Goal: Task Accomplishment & Management: Use online tool/utility

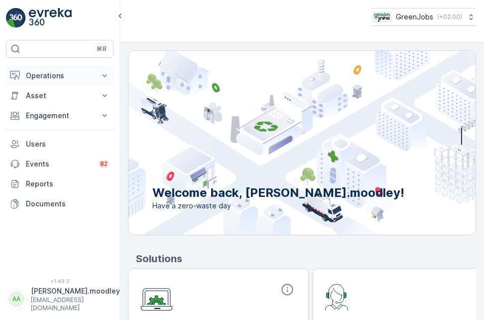
click at [103, 77] on icon at bounding box center [105, 76] width 10 height 10
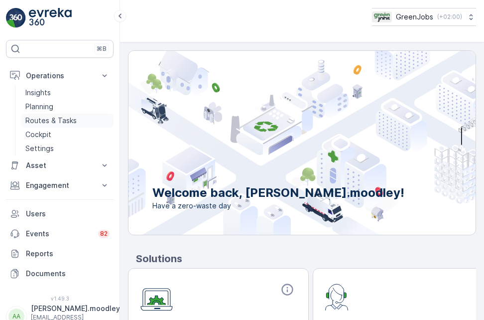
click at [61, 117] on p "Routes & Tasks" at bounding box center [50, 121] width 51 height 10
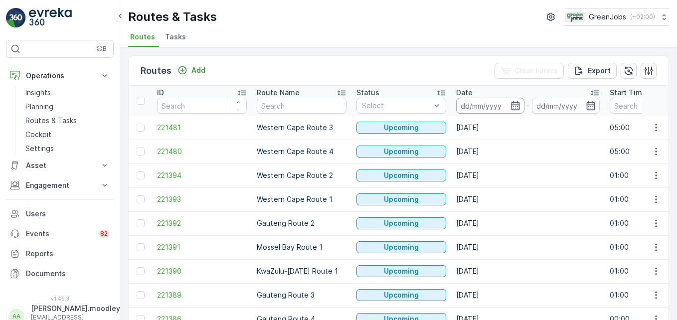
click at [484, 104] on input at bounding box center [490, 106] width 68 height 16
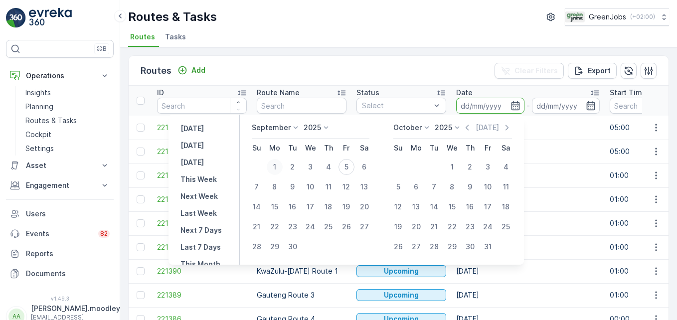
click at [280, 164] on div "1" at bounding box center [275, 167] width 16 height 16
type input "[DATE]"
click at [279, 164] on div "1" at bounding box center [275, 167] width 16 height 16
type input "[DATE]"
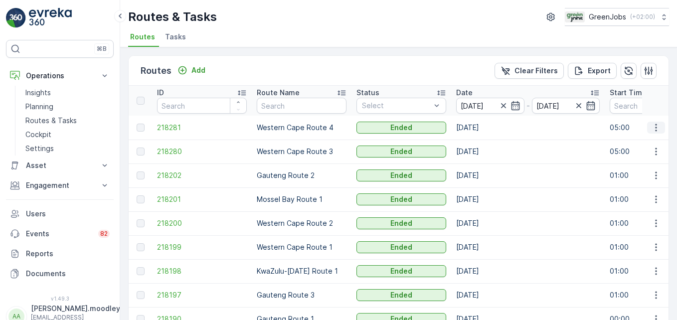
click at [484, 127] on icon "button" at bounding box center [656, 128] width 10 height 10
click at [484, 143] on span "See More Details" at bounding box center [633, 143] width 58 height 10
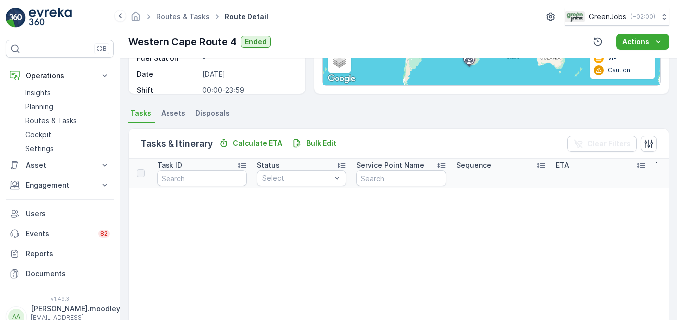
scroll to position [199, 0]
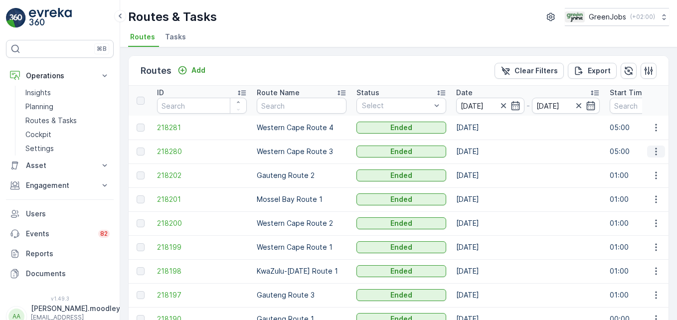
drag, startPoint x: 654, startPoint y: 152, endPoint x: 654, endPoint y: 157, distance: 5.5
click at [484, 152] on icon "button" at bounding box center [656, 152] width 10 height 10
click at [484, 168] on span "See More Details" at bounding box center [633, 166] width 58 height 10
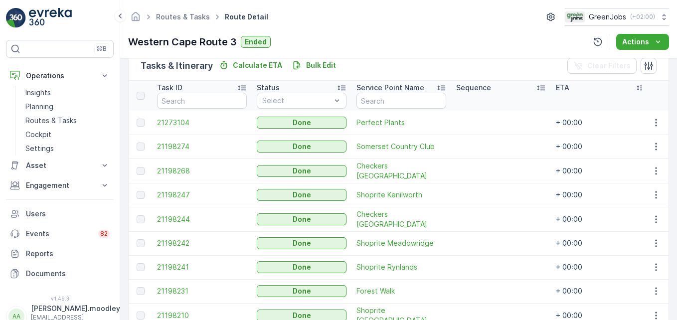
scroll to position [299, 0]
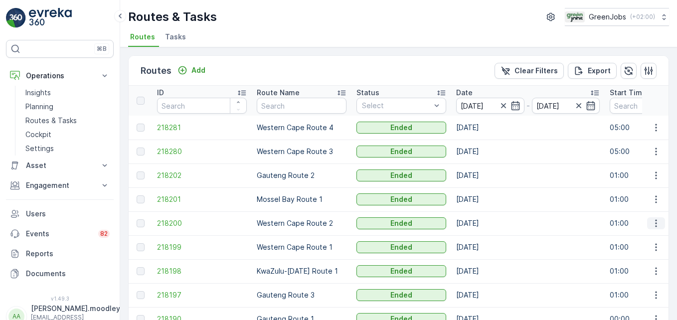
click at [484, 224] on icon "button" at bounding box center [656, 223] width 10 height 10
click at [484, 238] on span "See More Details" at bounding box center [633, 238] width 58 height 10
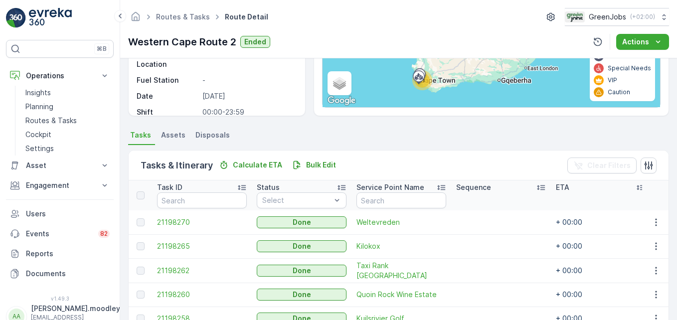
scroll to position [349, 0]
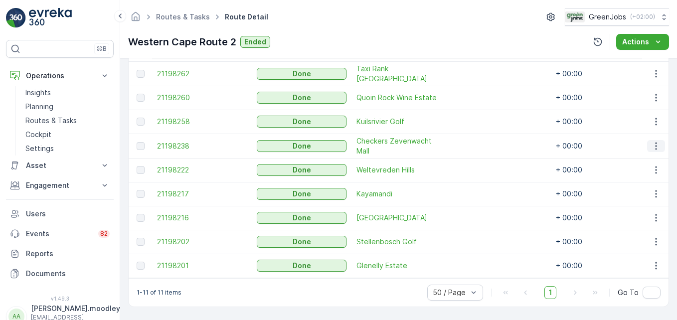
click at [484, 143] on icon "button" at bounding box center [656, 146] width 10 height 10
click at [484, 157] on span "See More Details" at bounding box center [644, 158] width 58 height 10
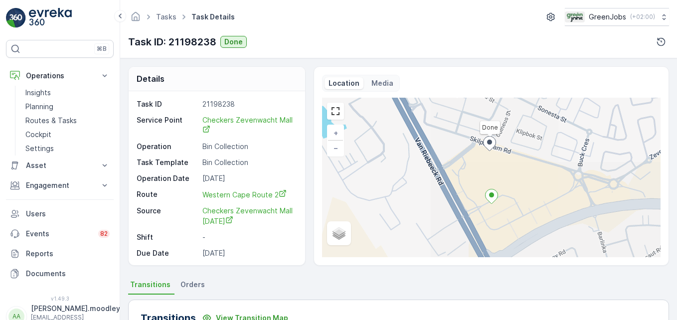
scroll to position [309, 0]
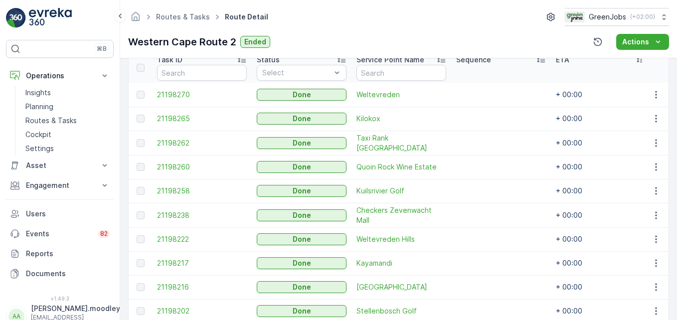
scroll to position [299, 0]
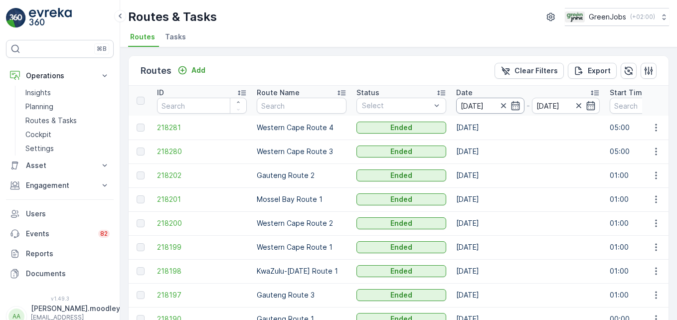
click at [478, 106] on input "[DATE]" at bounding box center [490, 106] width 68 height 16
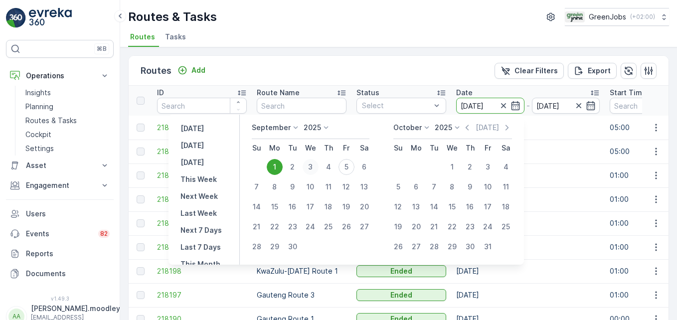
click at [314, 166] on div "3" at bounding box center [311, 167] width 16 height 16
type input "[DATE]"
click at [314, 166] on div "3" at bounding box center [311, 167] width 16 height 16
type input "[DATE]"
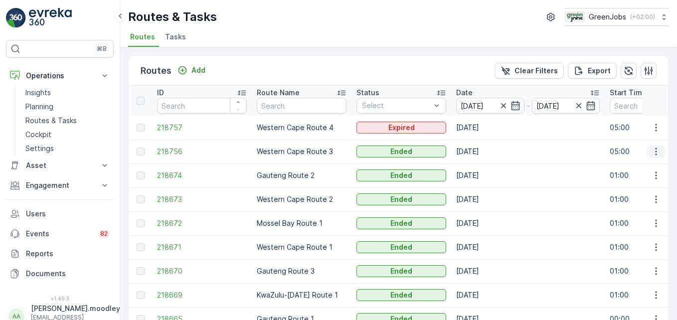
click at [484, 154] on icon "button" at bounding box center [655, 151] width 1 height 7
click at [484, 167] on span "See More Details" at bounding box center [633, 166] width 58 height 10
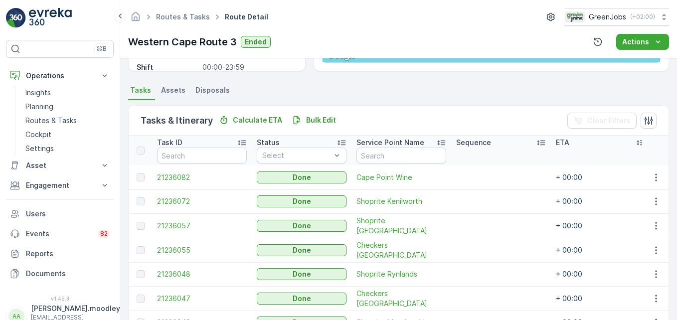
scroll to position [303, 0]
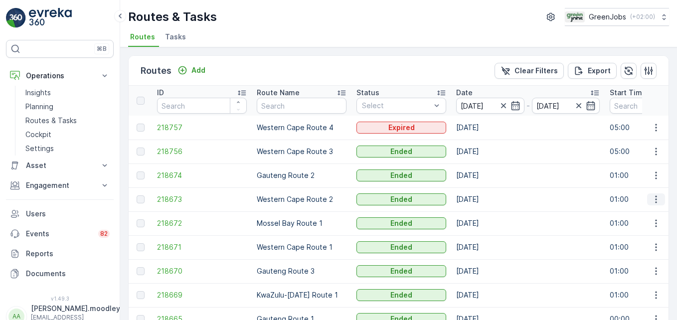
click at [484, 203] on icon "button" at bounding box center [656, 199] width 10 height 10
click at [484, 213] on span "See More Details" at bounding box center [633, 214] width 58 height 10
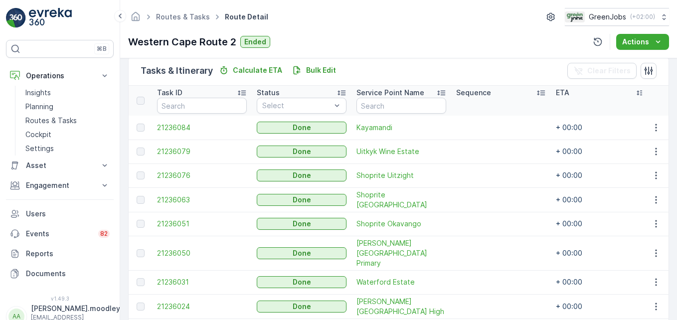
scroll to position [326, 0]
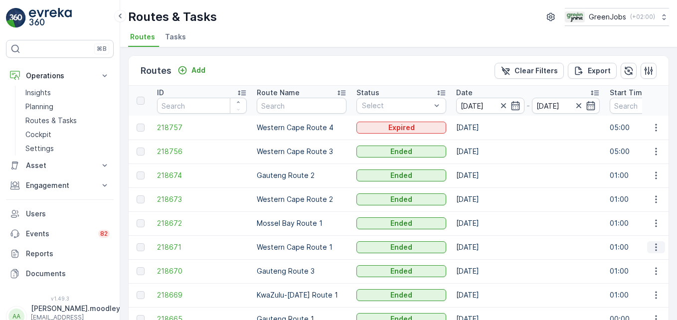
click at [484, 249] on icon "button" at bounding box center [656, 247] width 10 height 10
click at [484, 263] on span "See More Details" at bounding box center [633, 262] width 58 height 10
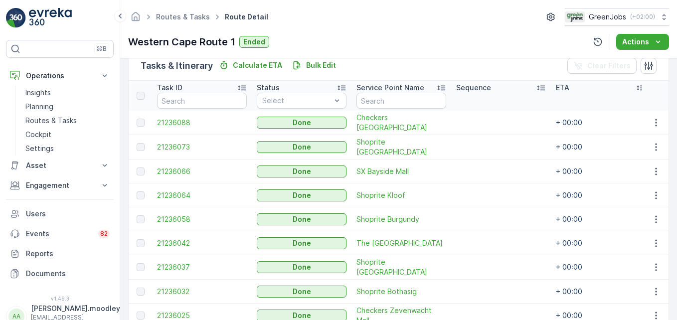
scroll to position [326, 0]
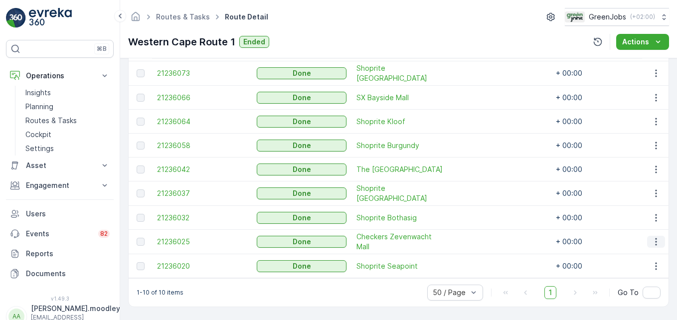
click at [484, 239] on icon "button" at bounding box center [656, 242] width 10 height 10
click at [484, 252] on span "See More Details" at bounding box center [644, 252] width 58 height 10
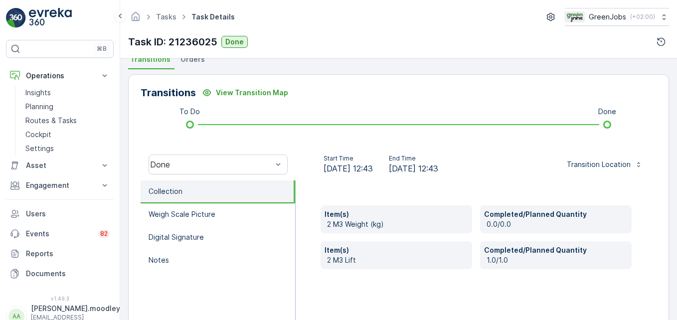
scroll to position [249, 0]
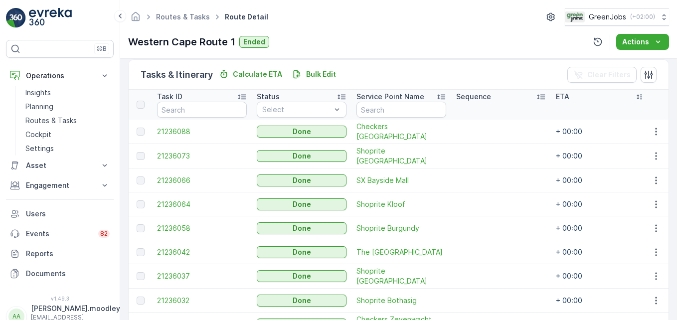
scroll to position [249, 0]
